Goal: Task Accomplishment & Management: Use online tool/utility

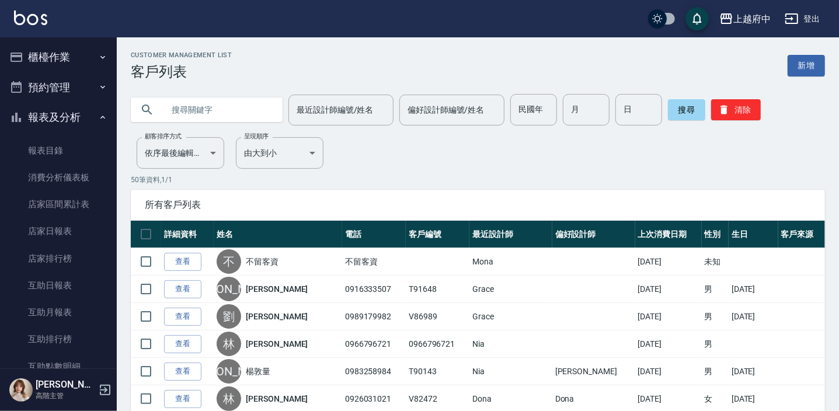
scroll to position [1216, 0]
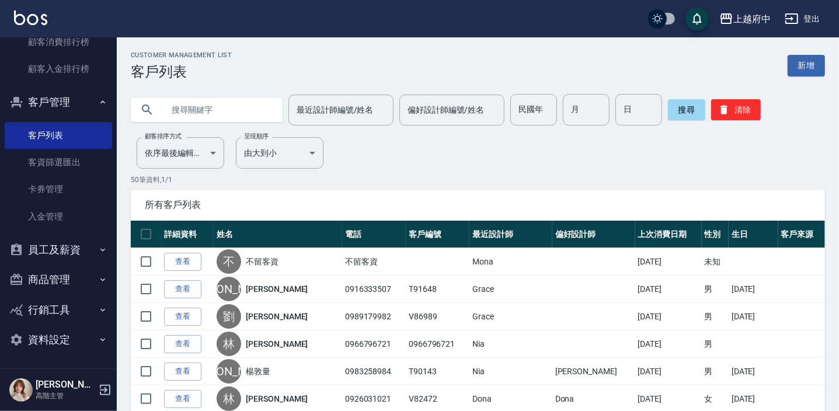
click at [89, 104] on button "客戶管理" at bounding box center [58, 102] width 107 height 30
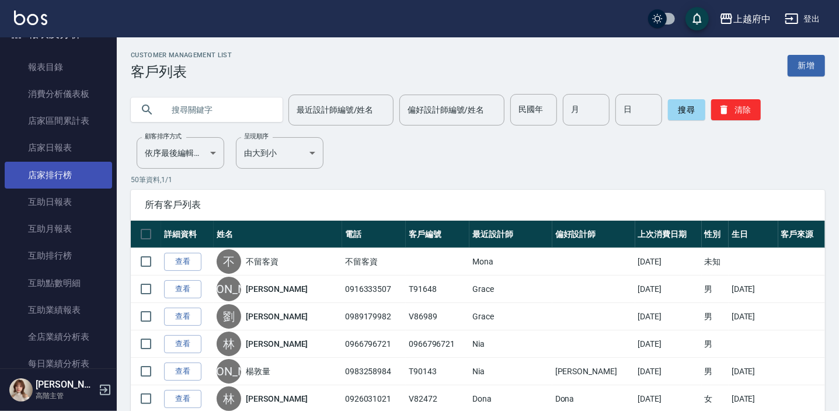
scroll to position [0, 0]
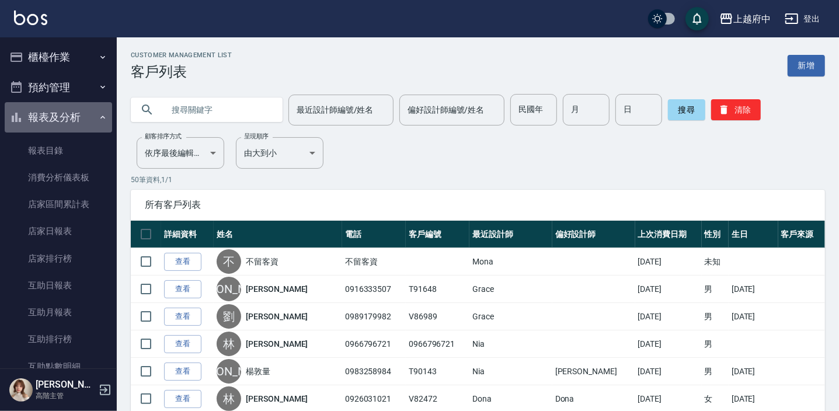
click at [89, 109] on button "報表及分析" at bounding box center [58, 117] width 107 height 30
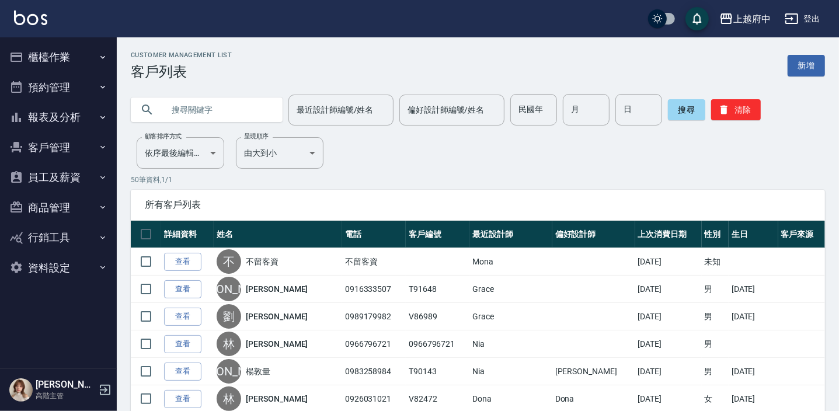
click at [91, 54] on button "櫃檯作業" at bounding box center [58, 57] width 107 height 30
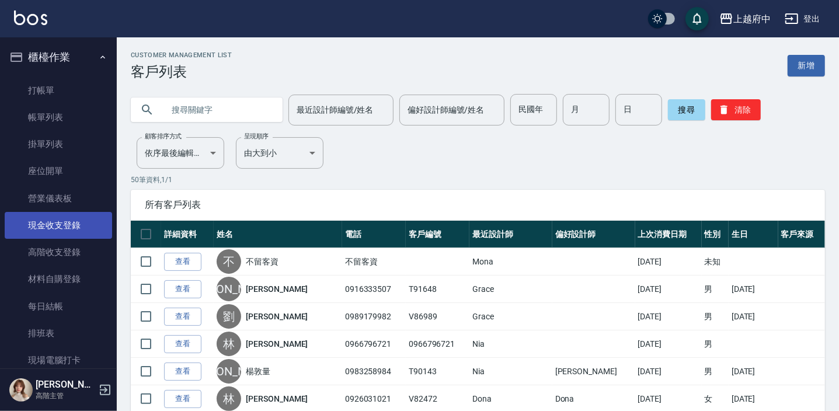
drag, startPoint x: 82, startPoint y: 225, endPoint x: 91, endPoint y: 228, distance: 9.4
click at [82, 224] on link "現金收支登錄" at bounding box center [58, 225] width 107 height 27
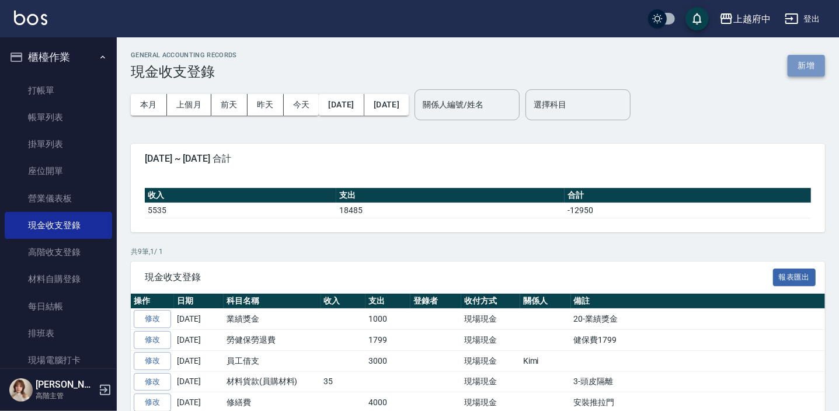
click at [803, 70] on button "新增" at bounding box center [806, 66] width 37 height 22
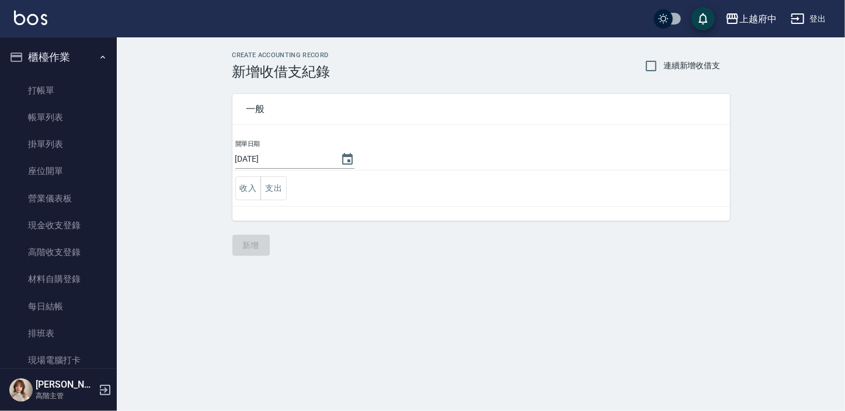
click at [272, 193] on button "支出" at bounding box center [273, 188] width 26 height 24
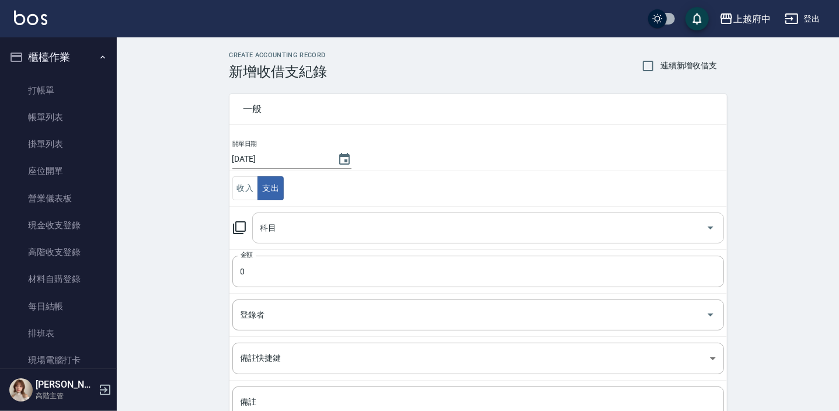
click at [286, 220] on input "科目" at bounding box center [480, 228] width 444 height 20
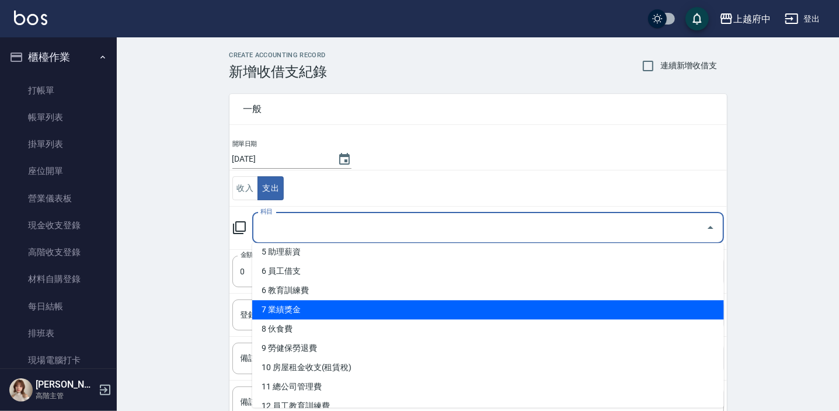
scroll to position [159, 0]
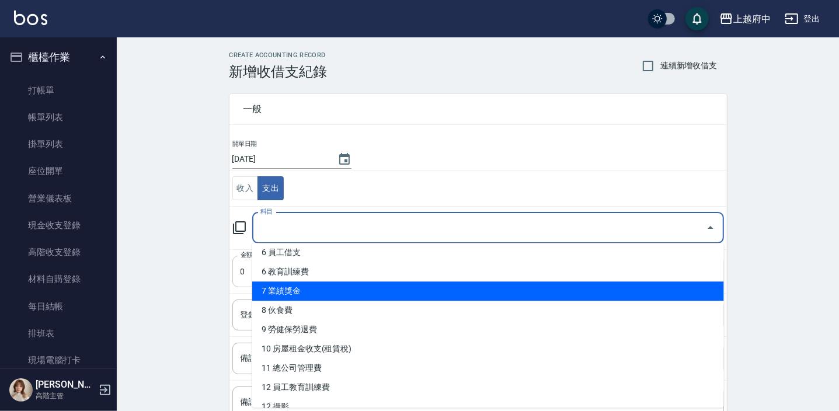
click at [354, 281] on li "7 業績獎金" at bounding box center [488, 290] width 472 height 19
type input "7 業績獎金"
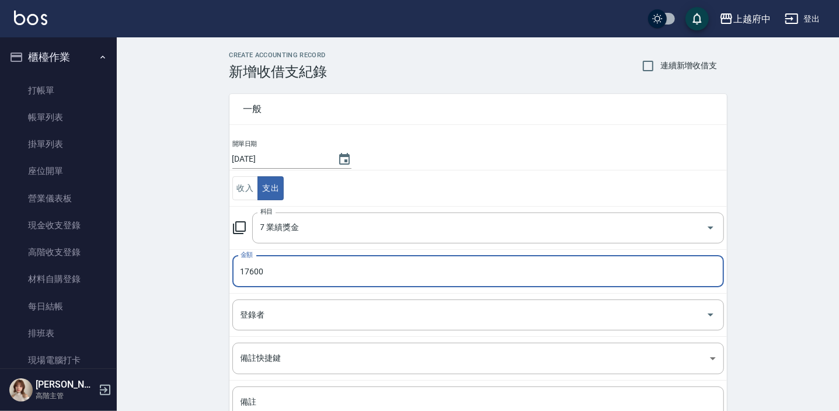
type input "17600"
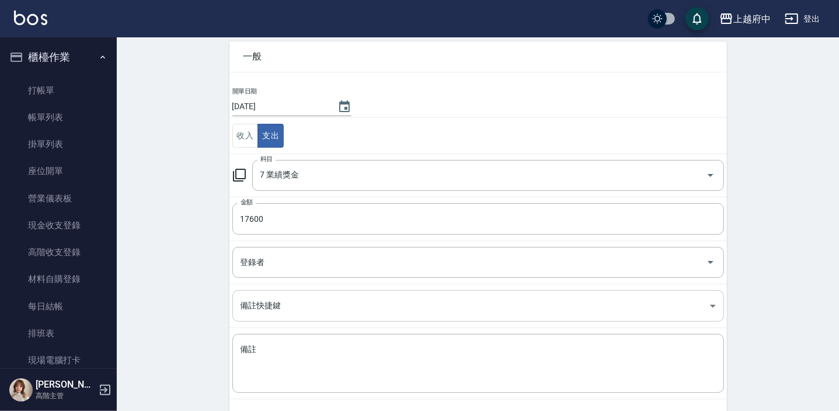
scroll to position [104, 0]
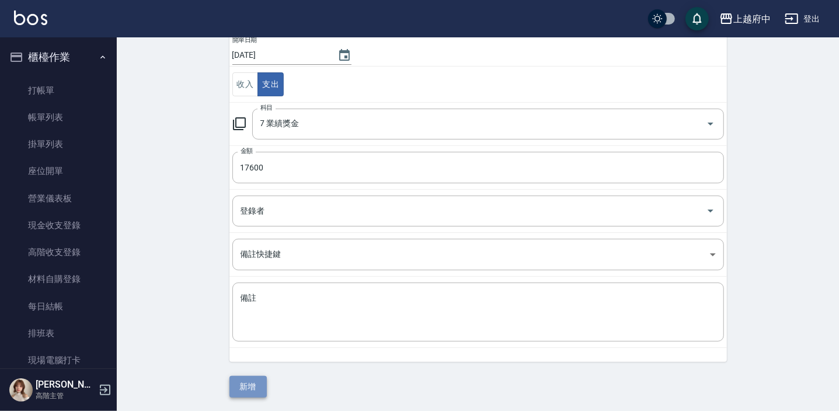
click at [258, 392] on button "新增" at bounding box center [247, 387] width 37 height 22
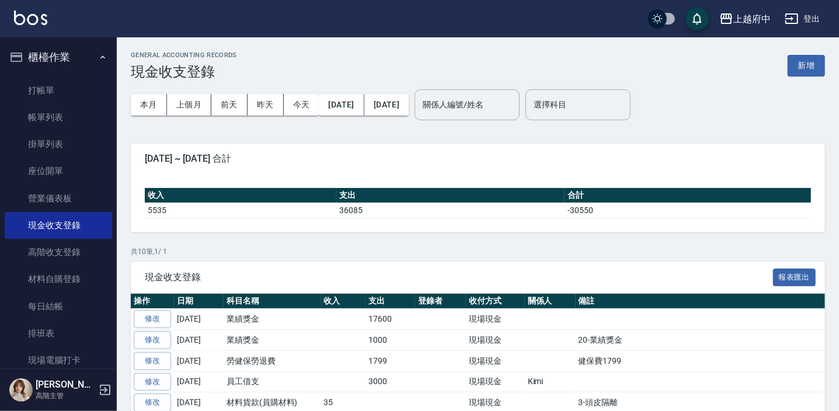
click at [102, 55] on button "櫃檯作業" at bounding box center [58, 57] width 107 height 30
